Goal: Find contact information: Obtain details needed to contact an individual or organization

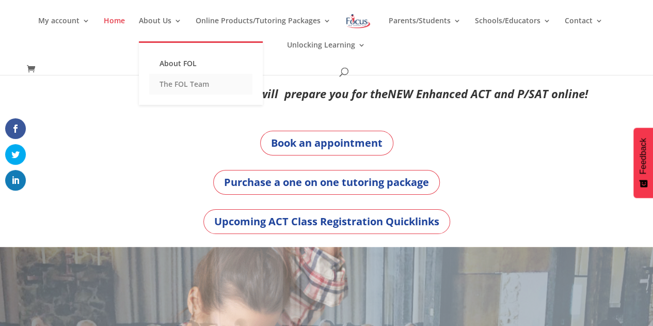
click at [180, 86] on link "The FOL Team" at bounding box center [200, 84] width 103 height 21
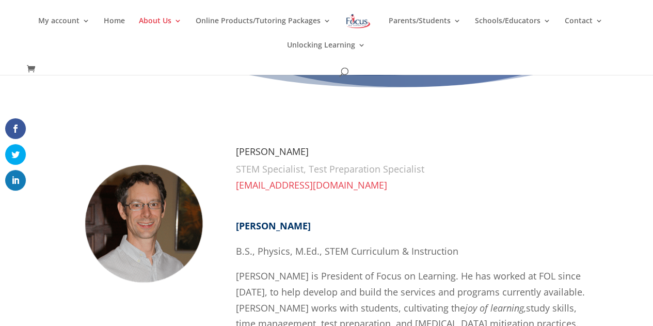
scroll to position [73, 0]
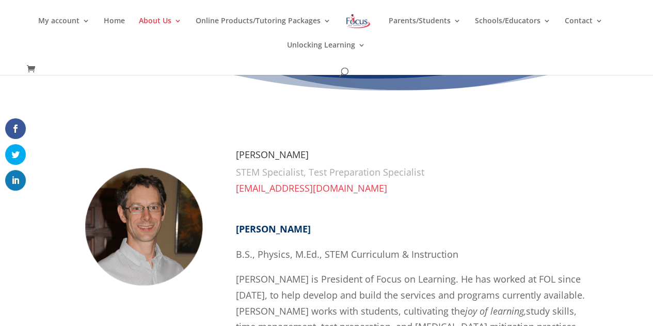
drag, startPoint x: 357, startPoint y: 230, endPoint x: 294, endPoint y: 229, distance: 62.5
click at [294, 229] on p "[PERSON_NAME]" at bounding box center [412, 233] width 352 height 25
click at [360, 199] on p "[EMAIL_ADDRESS][DOMAIN_NAME]" at bounding box center [412, 192] width 352 height 25
drag, startPoint x: 403, startPoint y: 188, endPoint x: 229, endPoint y: 191, distance: 174.0
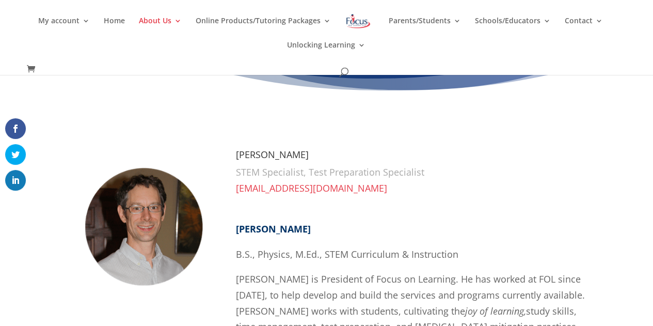
copy link "[EMAIL_ADDRESS][DOMAIN_NAME]"
